Goal: Transaction & Acquisition: Purchase product/service

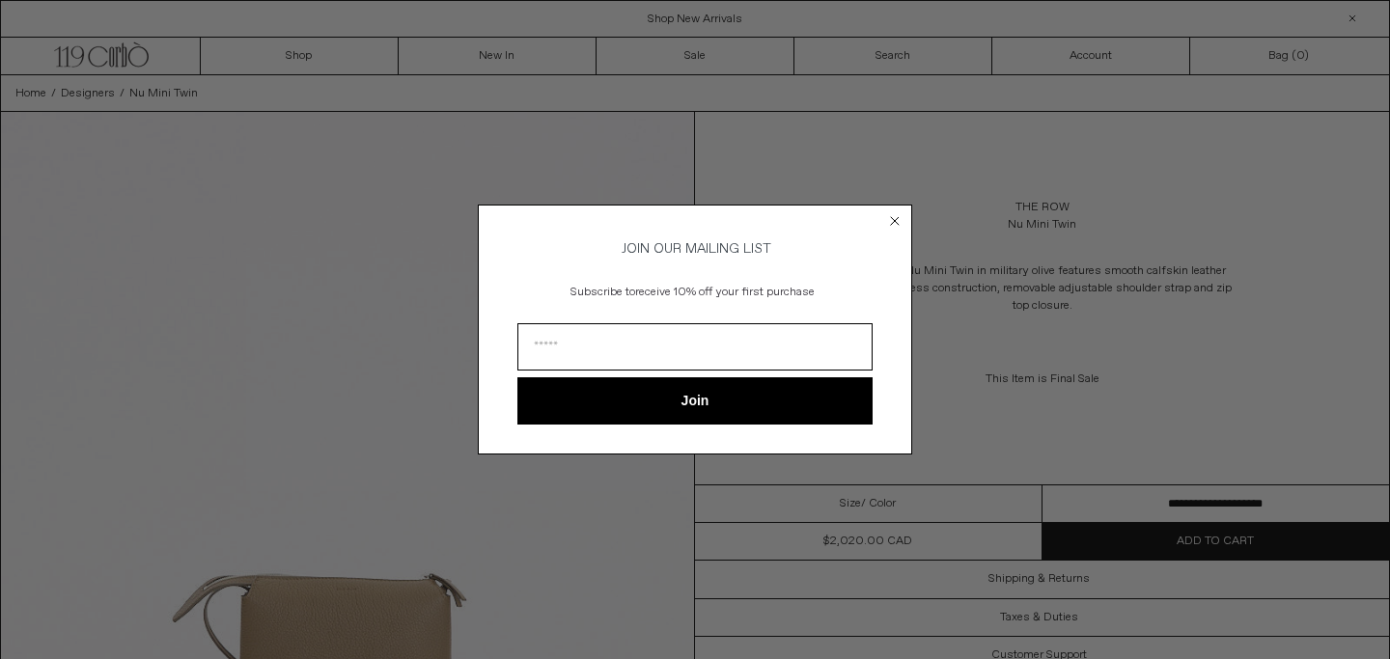
click at [896, 217] on icon "Close dialog" at bounding box center [895, 221] width 8 height 8
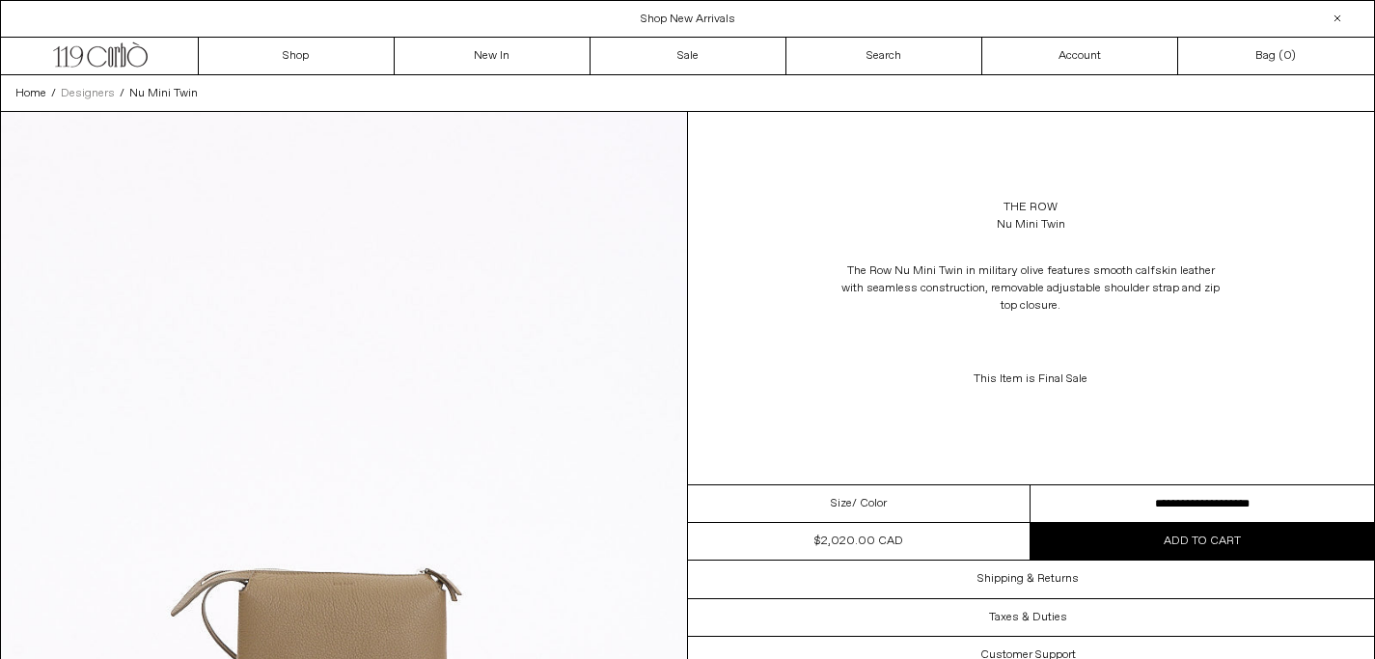
click at [103, 99] on span "Designers" at bounding box center [88, 93] width 54 height 15
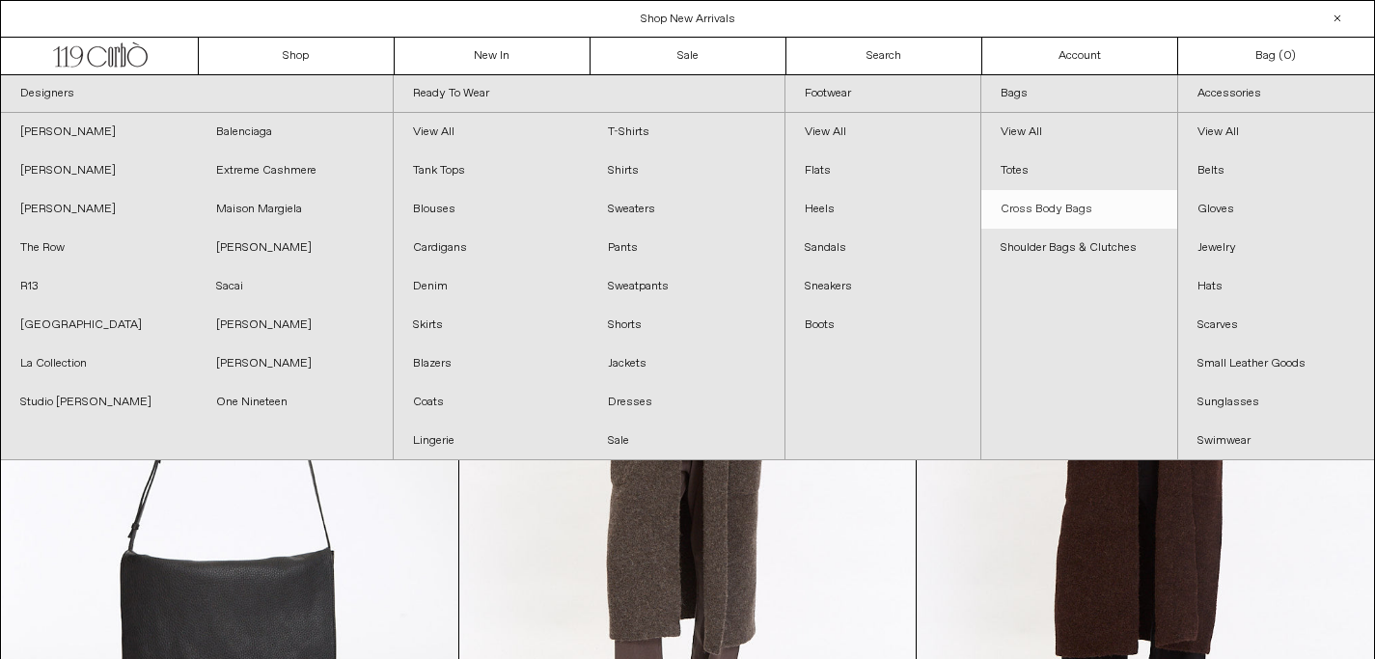
click at [1058, 210] on link "Cross Body Bags" at bounding box center [1079, 209] width 195 height 39
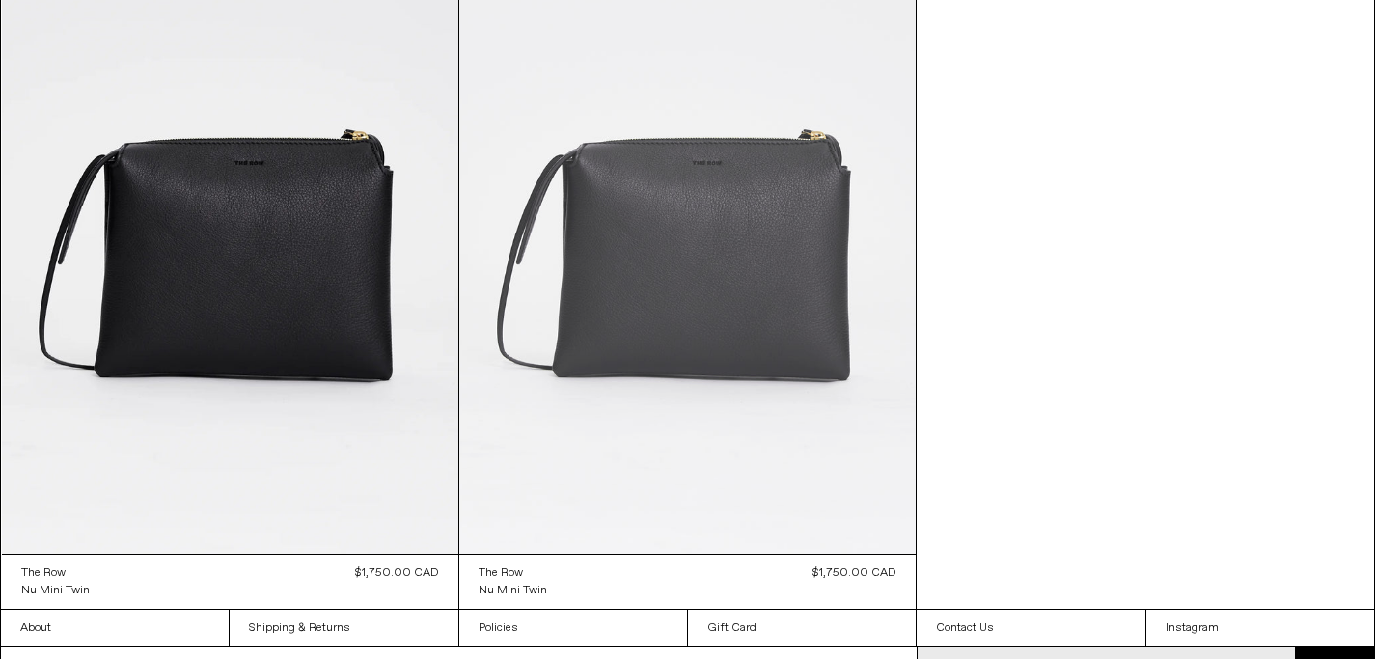
scroll to position [1015, 0]
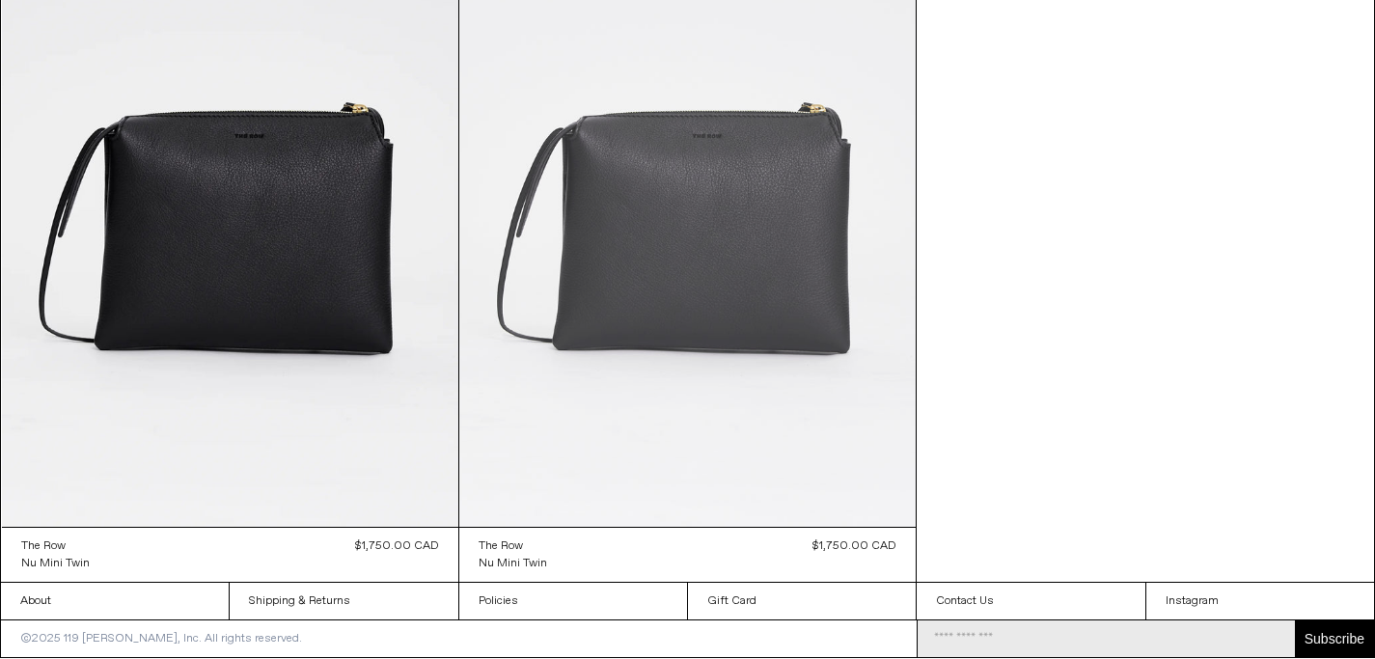
click at [746, 317] on at bounding box center [687, 184] width 457 height 685
